Goal: Information Seeking & Learning: Understand process/instructions

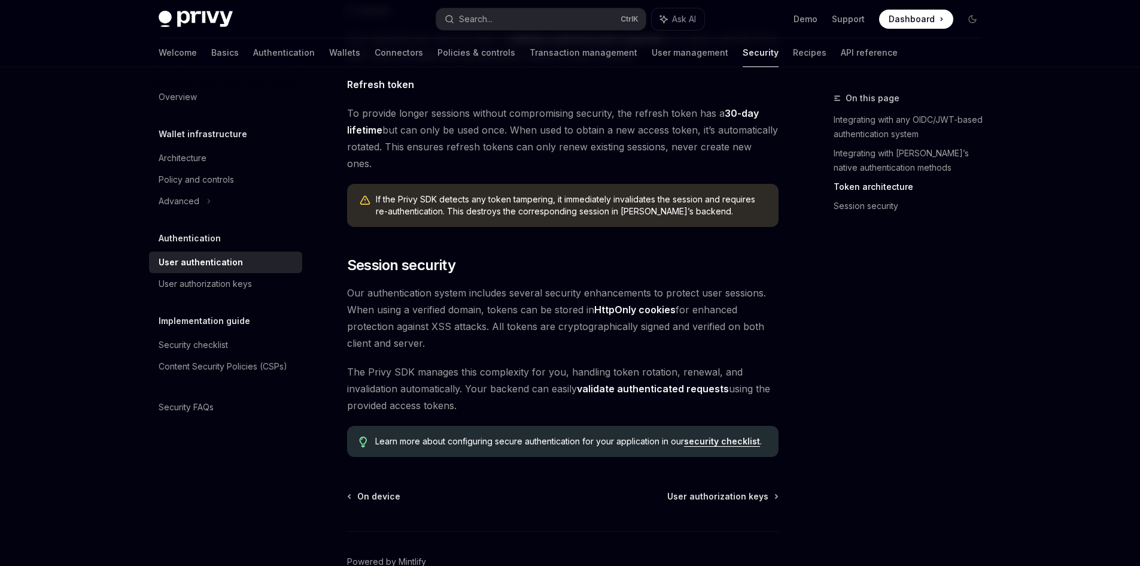
scroll to position [917, 0]
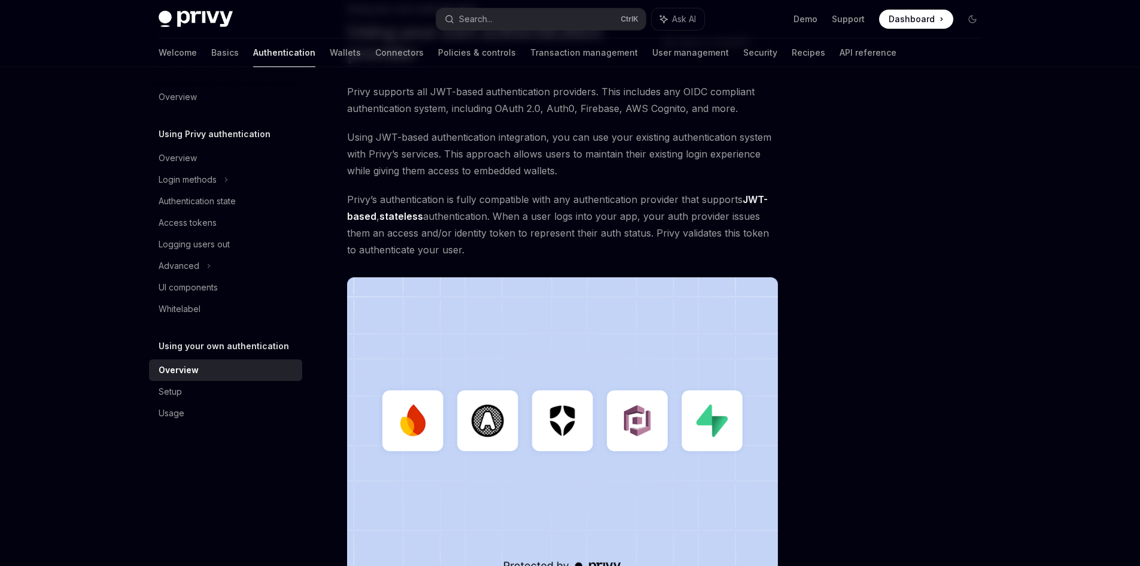
scroll to position [89, 0]
click at [219, 398] on div "Setup" at bounding box center [227, 391] width 136 height 14
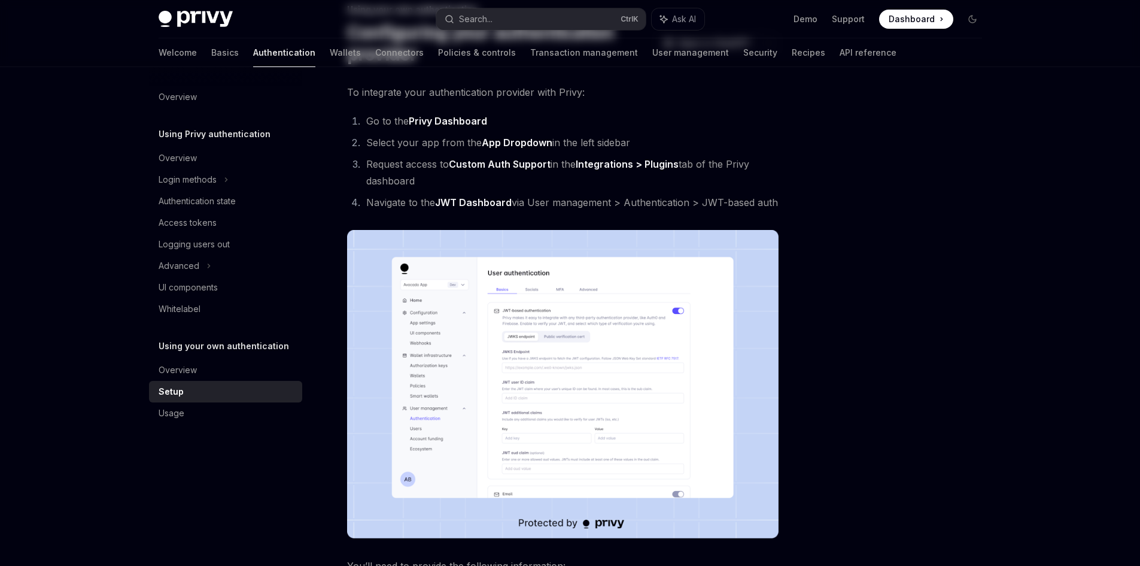
type textarea "*"
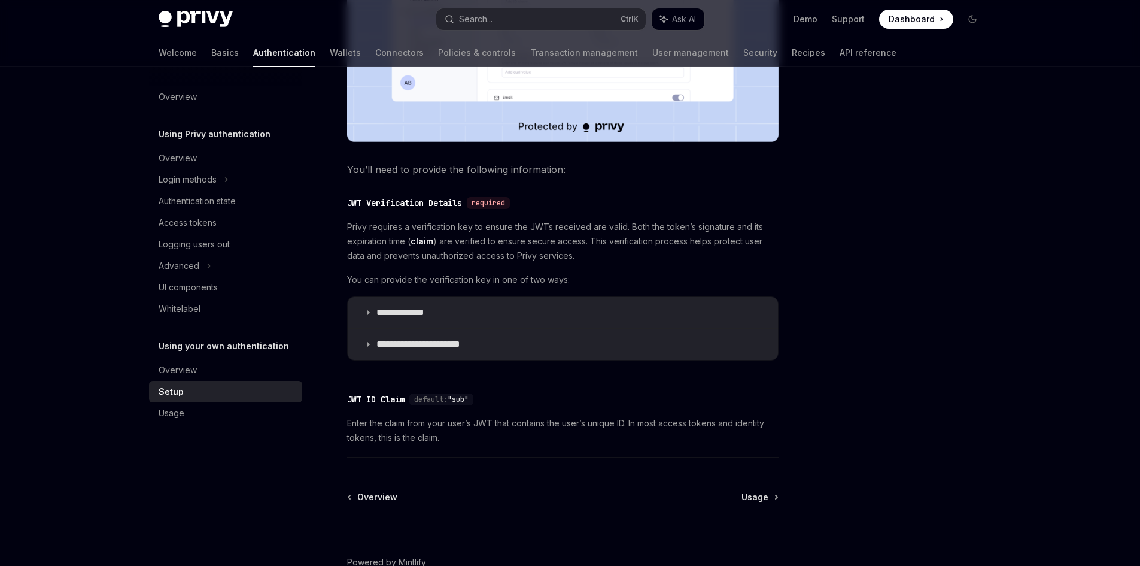
scroll to position [554, 0]
